Goal: Task Accomplishment & Management: Manage account settings

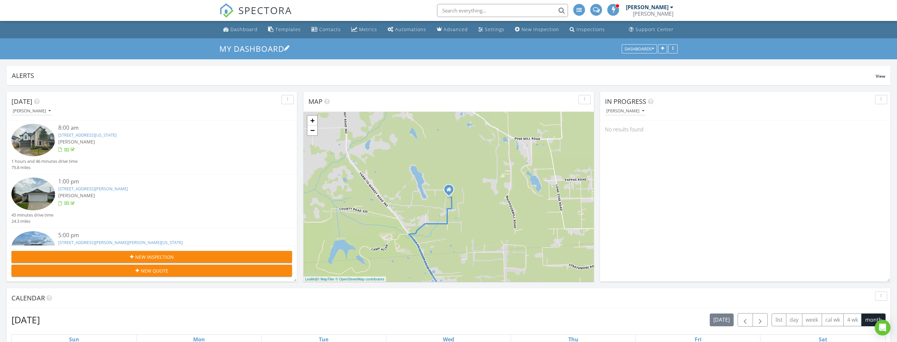
scroll to position [141, 291]
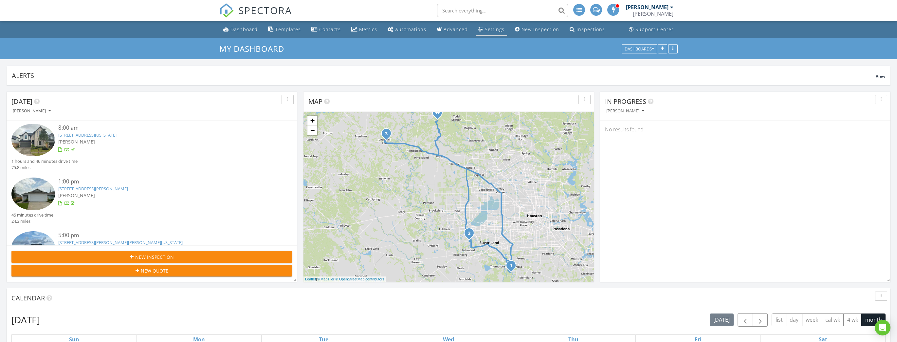
click at [446, 29] on link "Settings" at bounding box center [491, 30] width 31 height 12
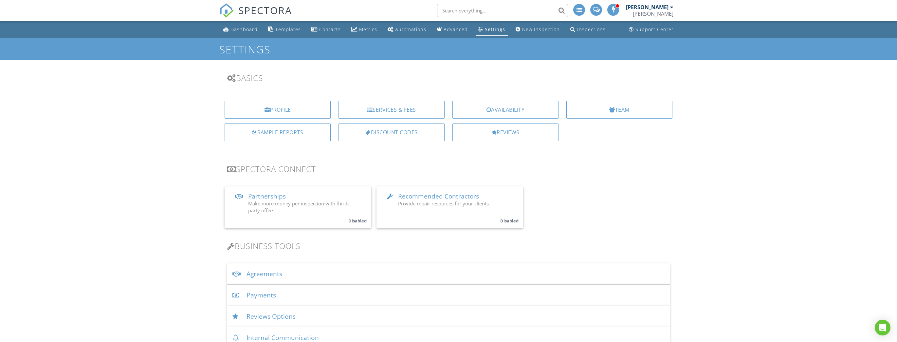
click at [264, 298] on div "Payments" at bounding box center [448, 295] width 443 height 21
click at [397, 327] on div at bounding box center [411, 324] width 58 height 10
